Goal: Task Accomplishment & Management: Use online tool/utility

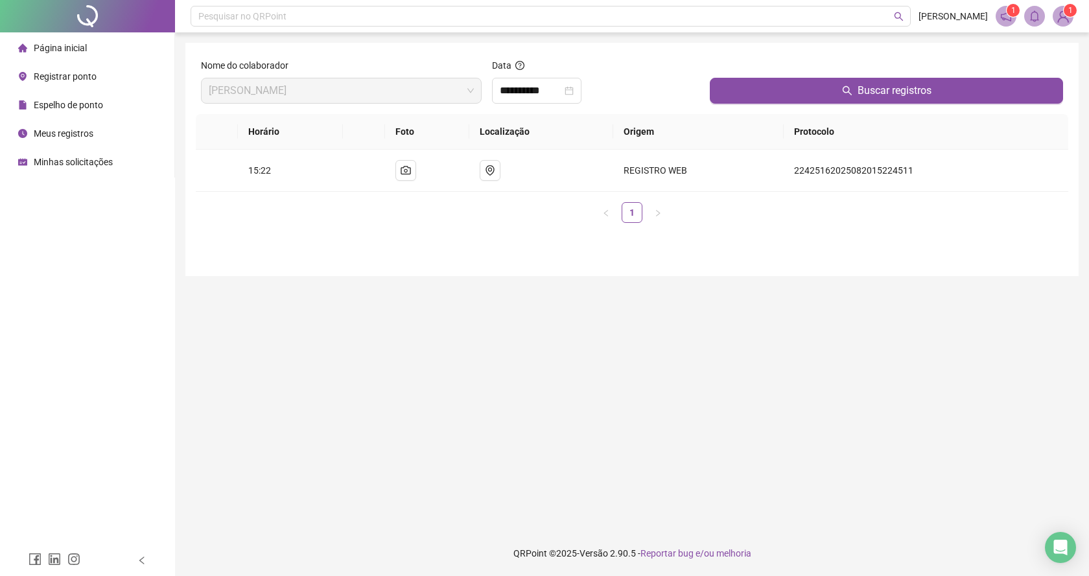
click at [31, 51] on div "Página inicial" at bounding box center [52, 48] width 69 height 26
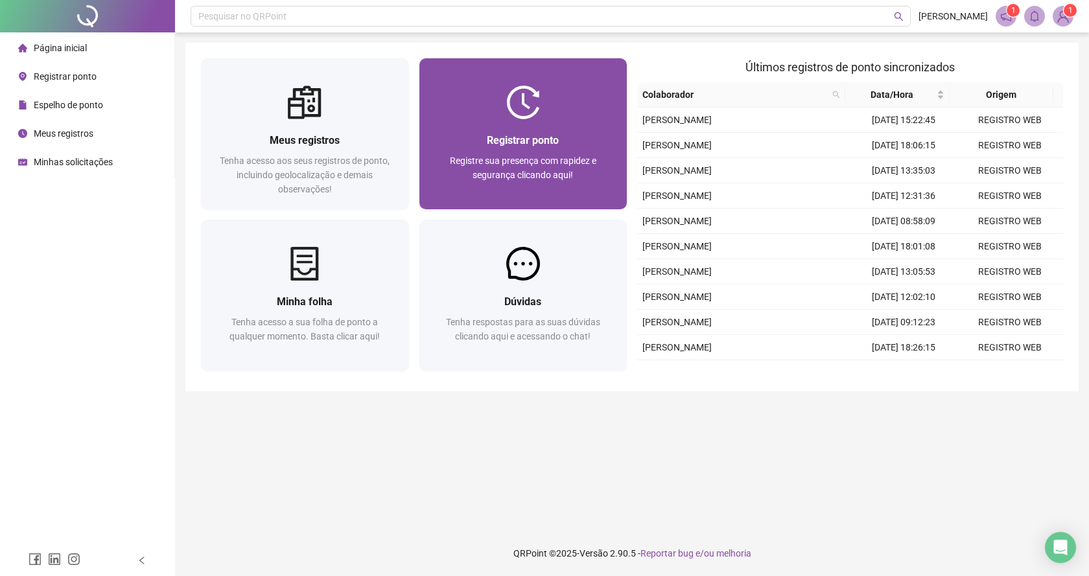
click at [497, 171] on span "Registre sua presença com rapidez e segurança clicando aqui!" at bounding box center [523, 168] width 147 height 25
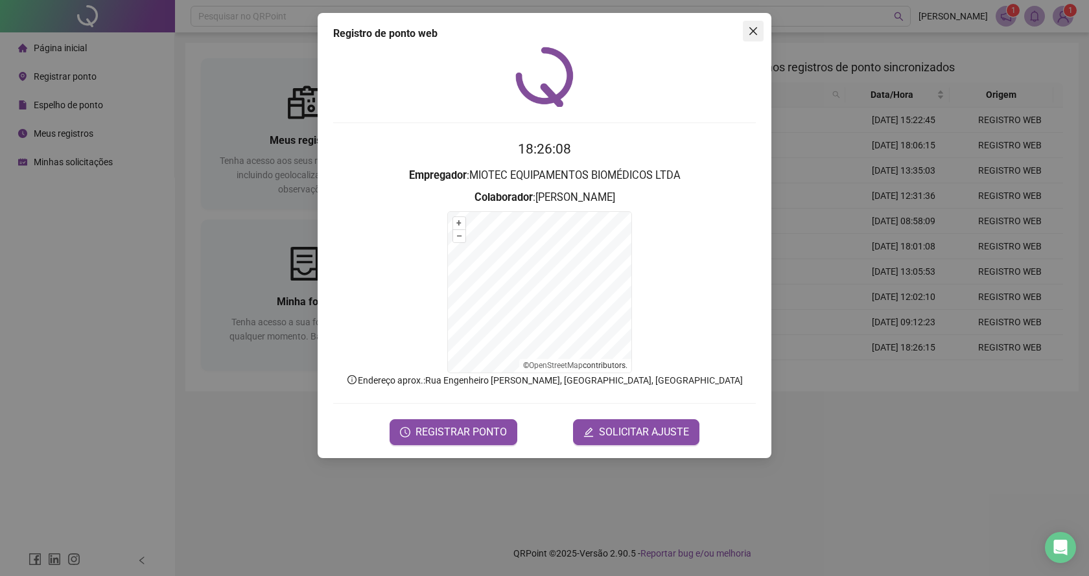
click at [749, 36] on button "Close" at bounding box center [753, 31] width 21 height 21
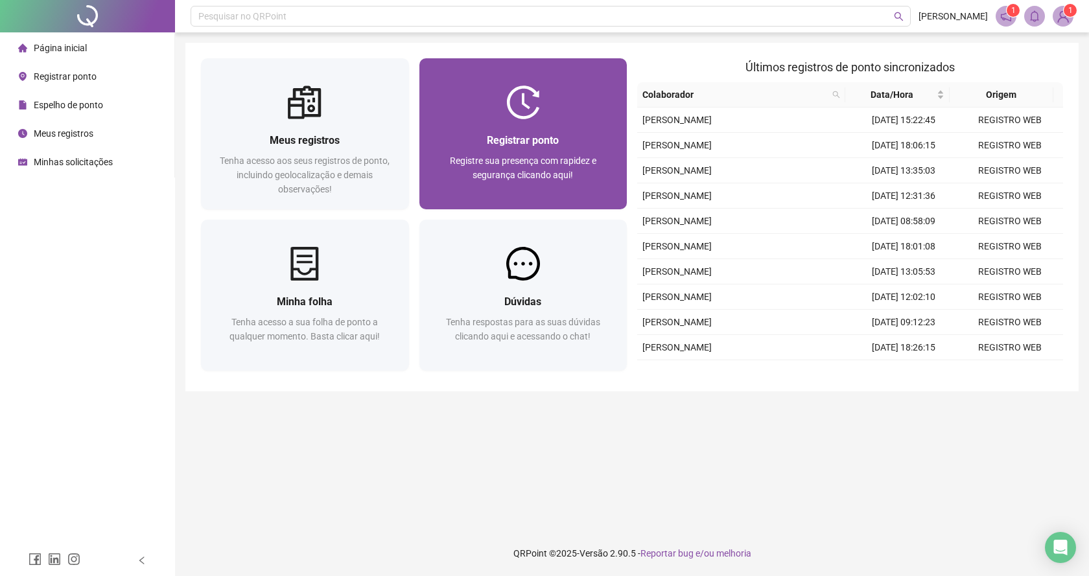
click at [475, 151] on div "Registrar ponto Registre sua presença com rapidez e segurança clicando aqui!" at bounding box center [523, 164] width 177 height 64
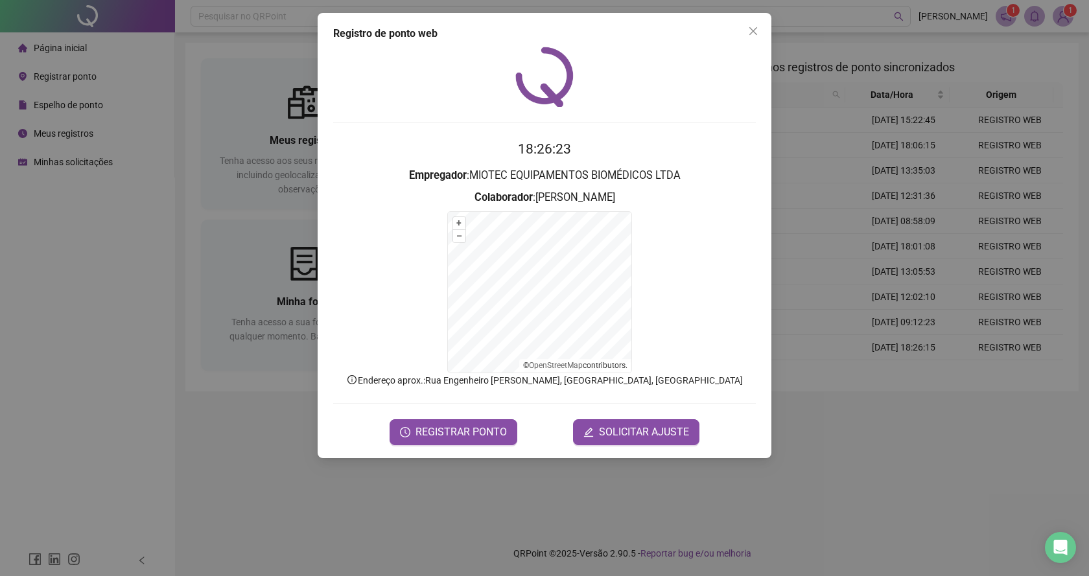
click at [460, 460] on div "Registro de ponto web 18:26:23 Empregador : MIOTEC EQUIPAMENTOS BIOMÉDICOS LTDA…" at bounding box center [544, 288] width 1089 height 576
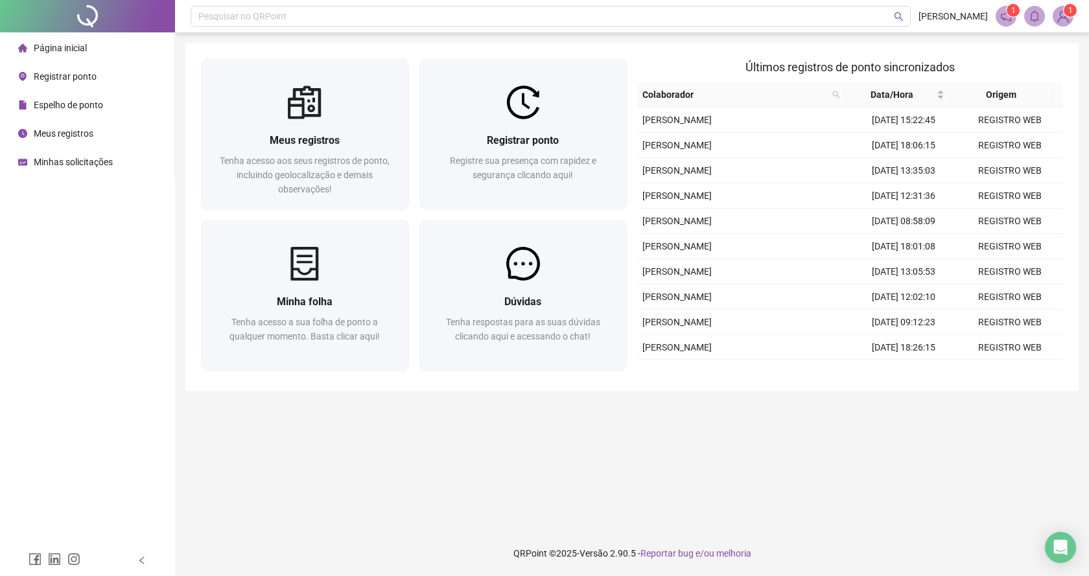
click at [478, 439] on main "Meus registros Tenha acesso aos seus registros de ponto, incluindo geolocalizaç…" at bounding box center [631, 282] width 893 height 478
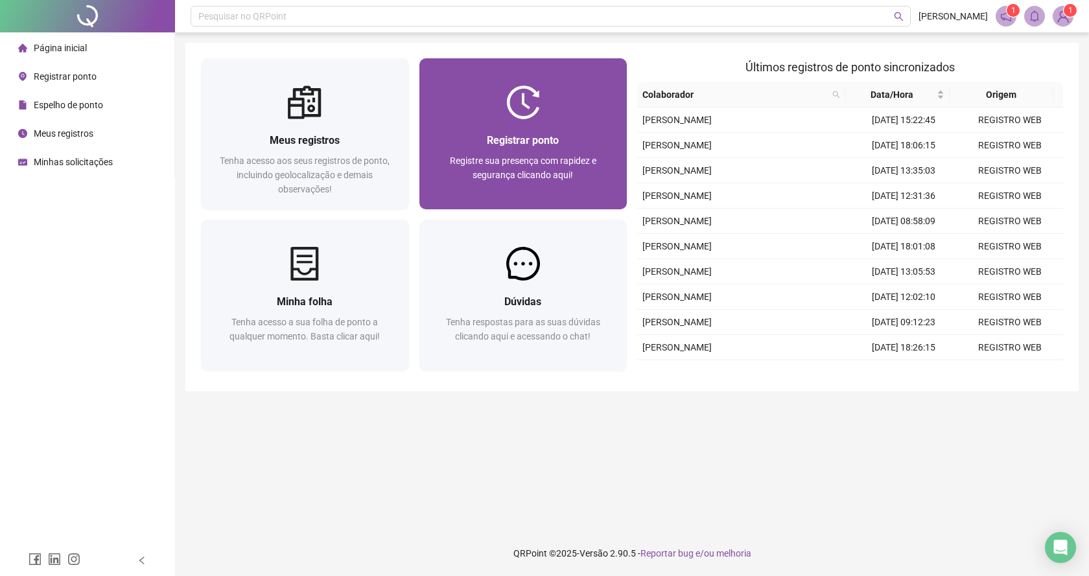
click at [535, 109] on img at bounding box center [523, 103] width 34 height 34
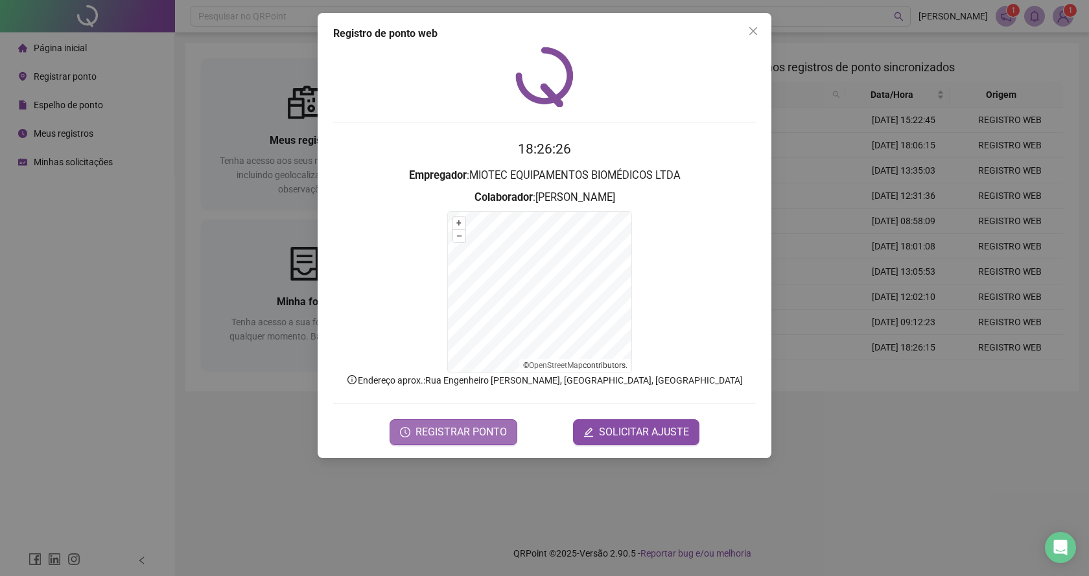
click at [477, 431] on span "REGISTRAR PONTO" at bounding box center [461, 433] width 91 height 16
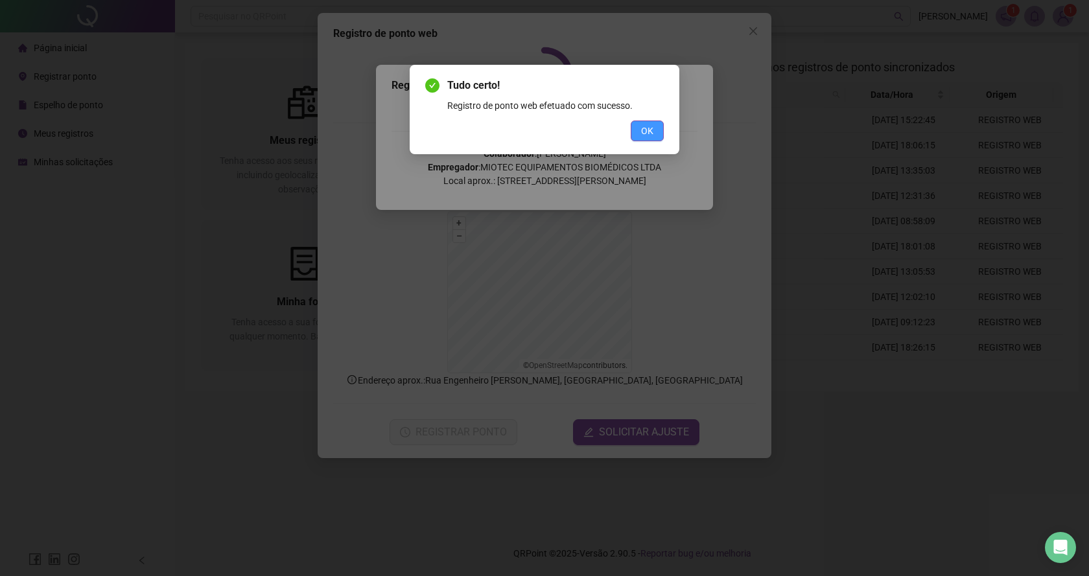
click at [638, 133] on button "OK" at bounding box center [647, 131] width 33 height 21
